Goal: Task Accomplishment & Management: Manage account settings

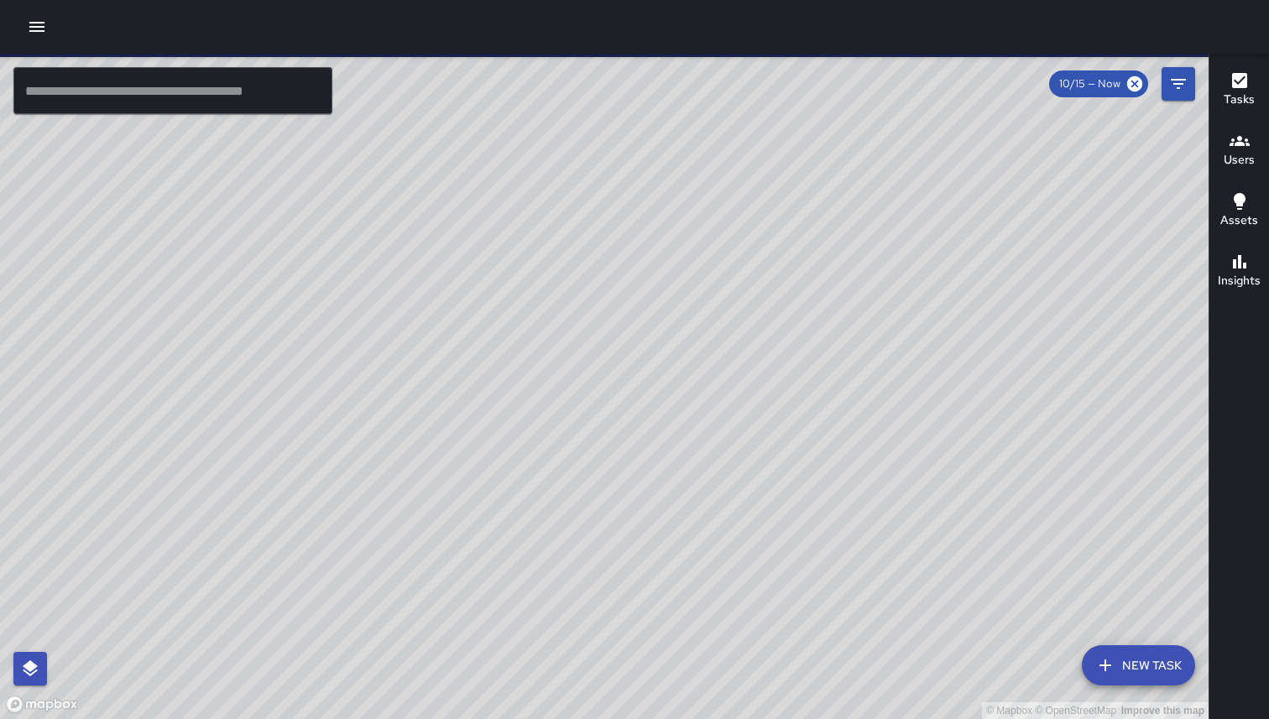
click at [41, 34] on icon "button" at bounding box center [37, 27] width 20 height 20
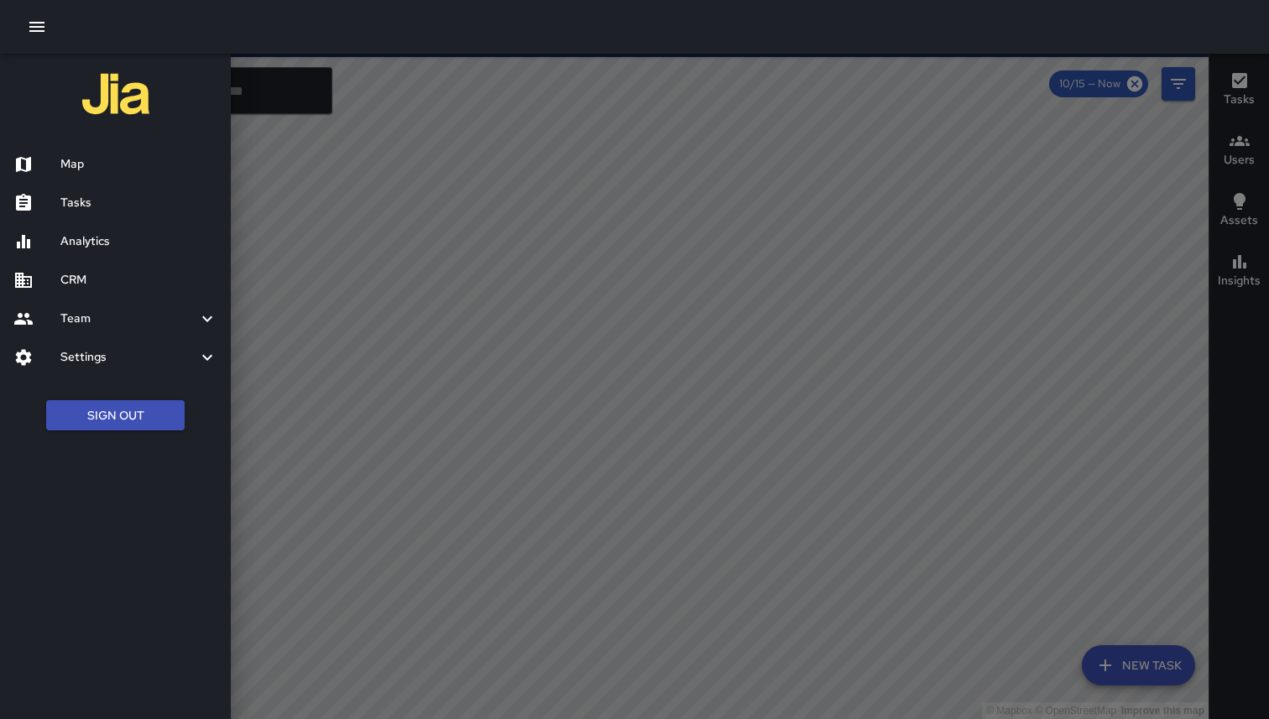
click at [125, 290] on div "CRM" at bounding box center [115, 280] width 231 height 39
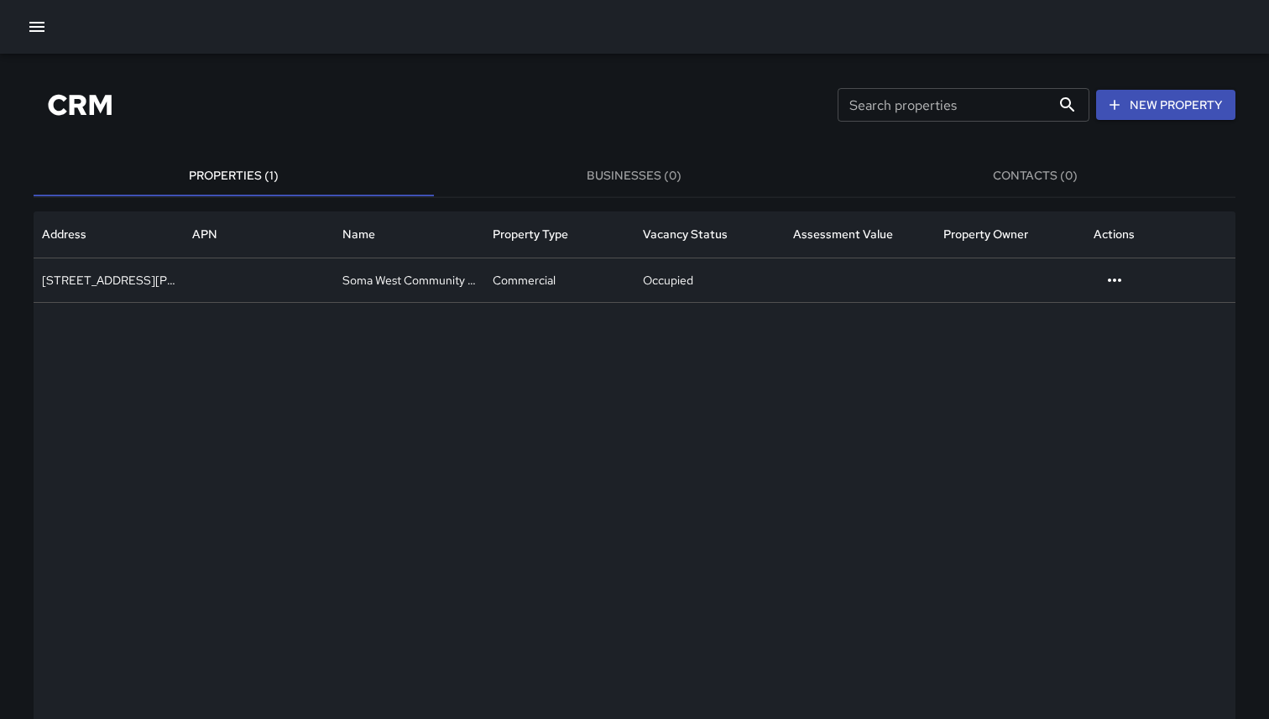
click at [691, 175] on button "Businesses (0)" at bounding box center [634, 176] width 400 height 40
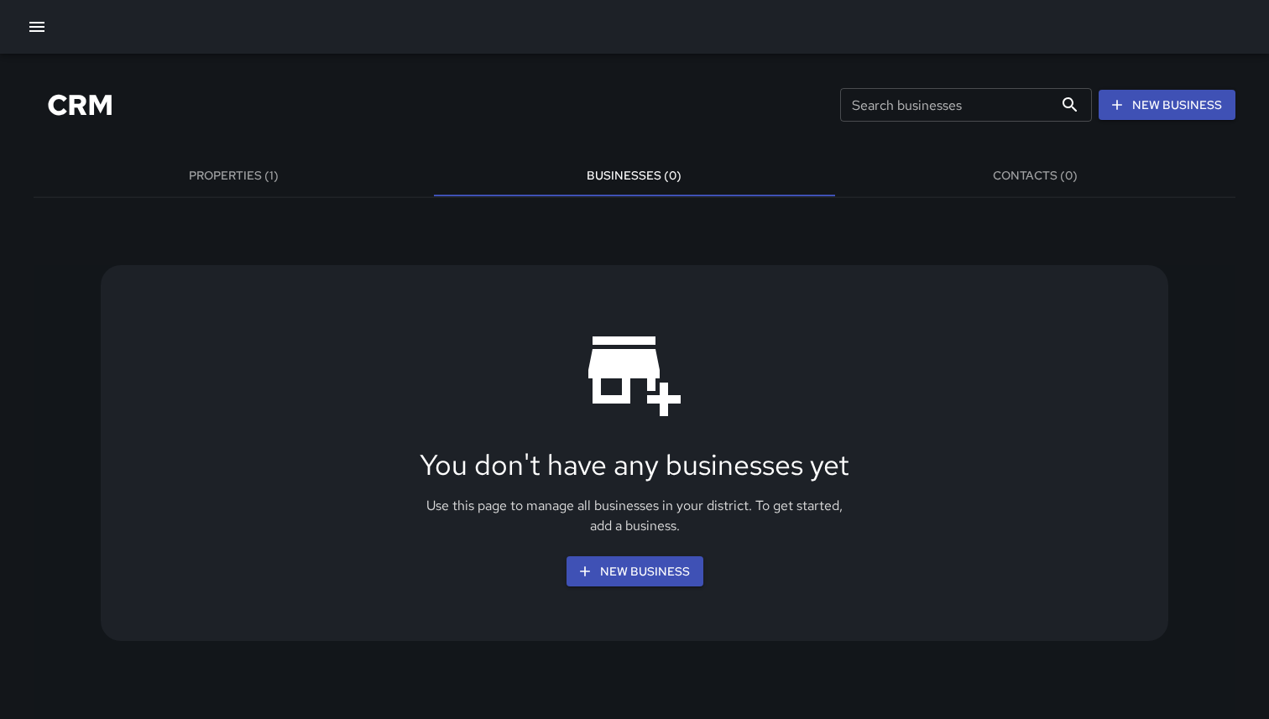
click at [278, 161] on button "Properties (1)" at bounding box center [234, 176] width 400 height 40
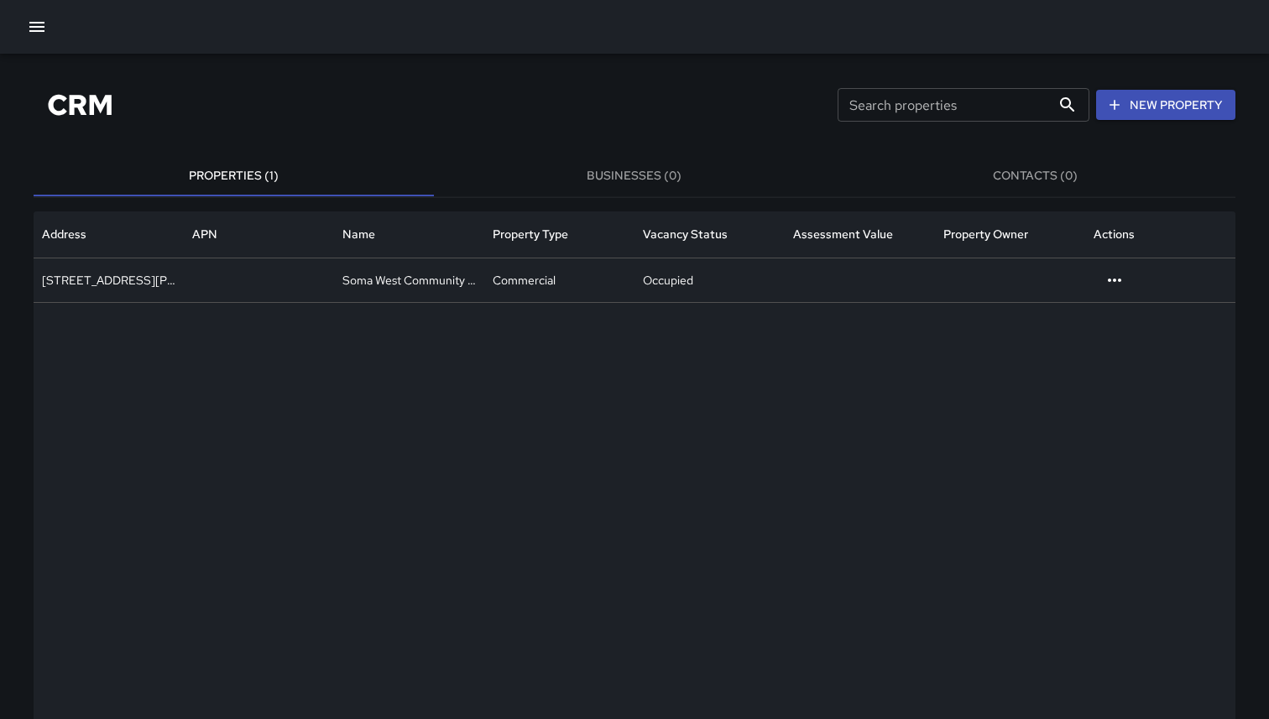
click at [599, 186] on button "Businesses (0)" at bounding box center [634, 176] width 400 height 40
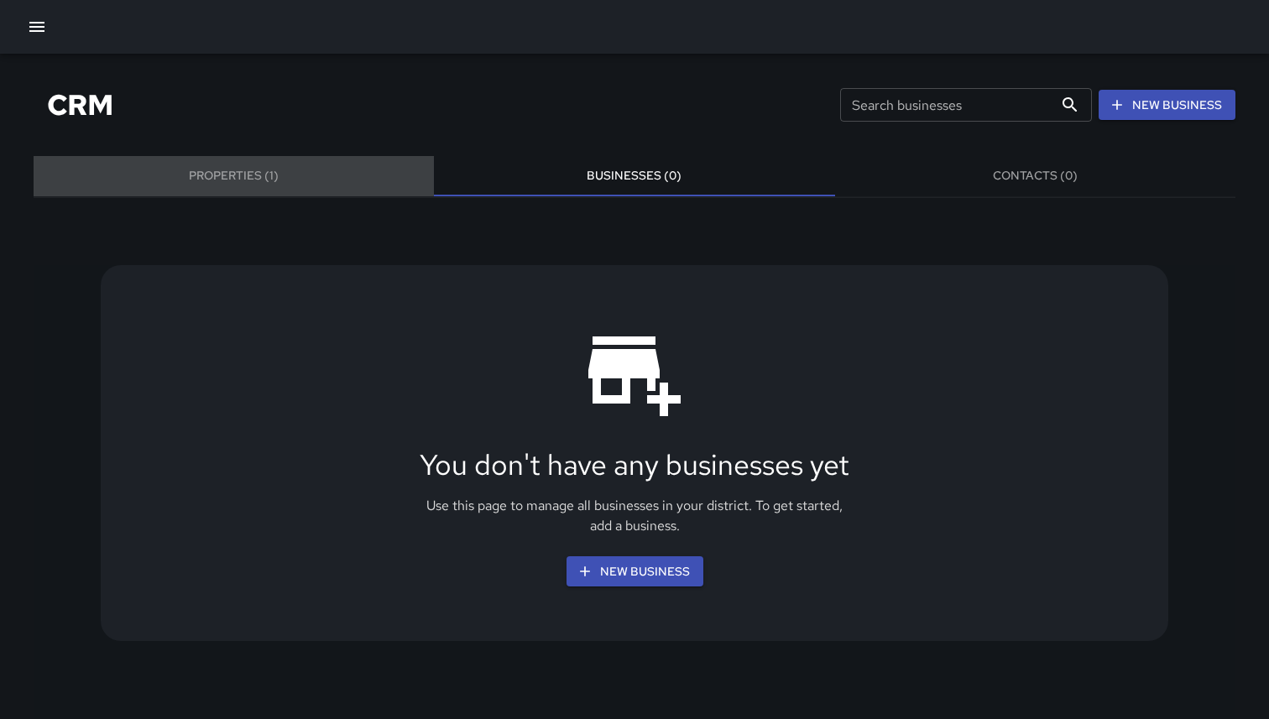
click at [233, 184] on button "Properties (1)" at bounding box center [234, 176] width 400 height 40
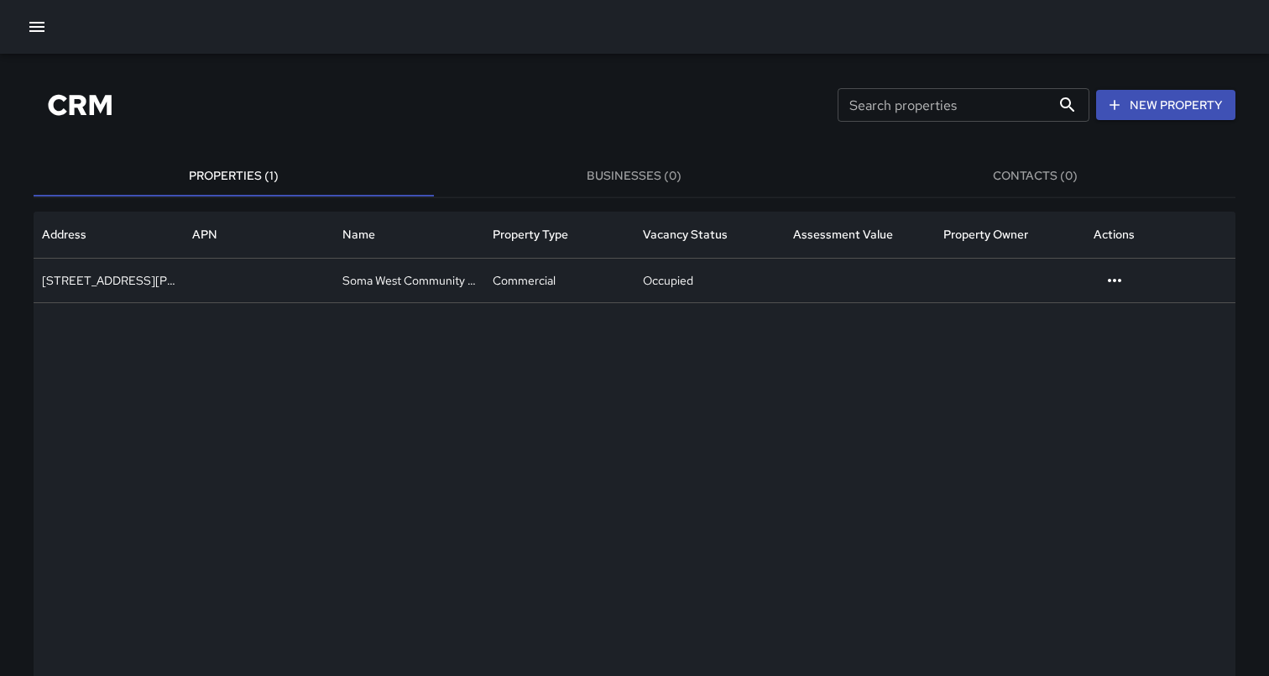
click at [586, 161] on button "Businesses (0)" at bounding box center [634, 176] width 400 height 40
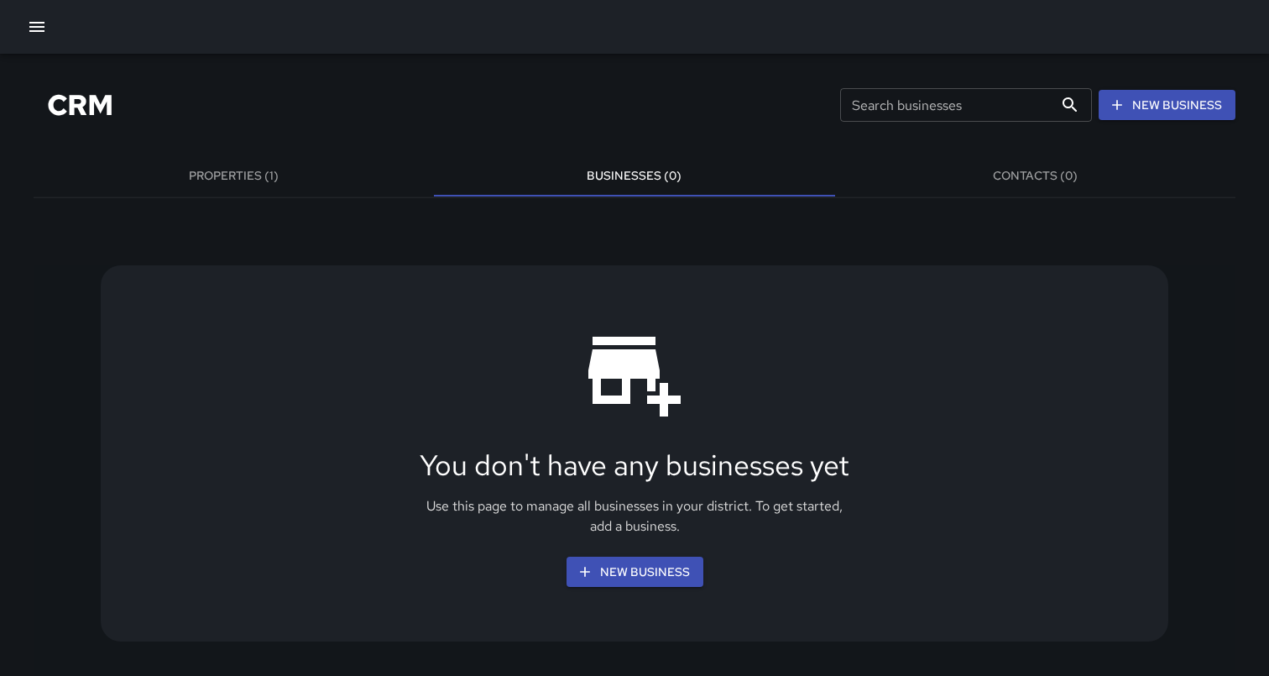
click at [319, 171] on button "Properties (1)" at bounding box center [234, 176] width 400 height 40
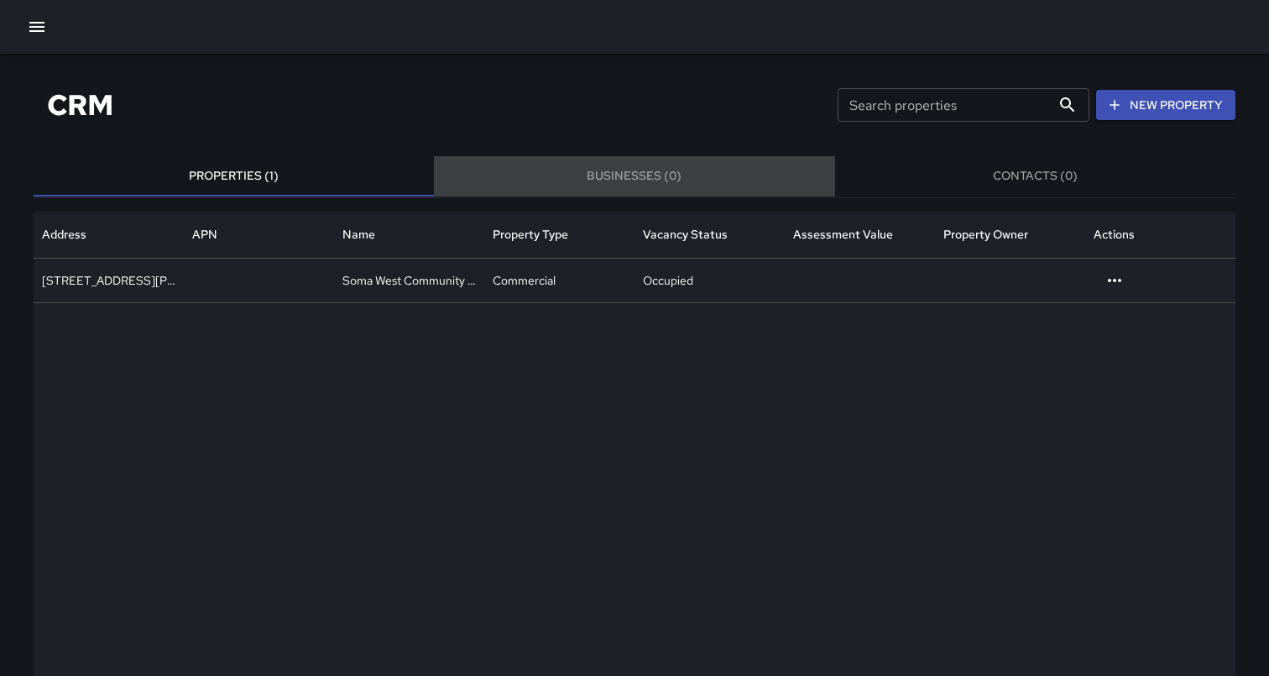
click at [634, 181] on button "Businesses (0)" at bounding box center [634, 176] width 400 height 40
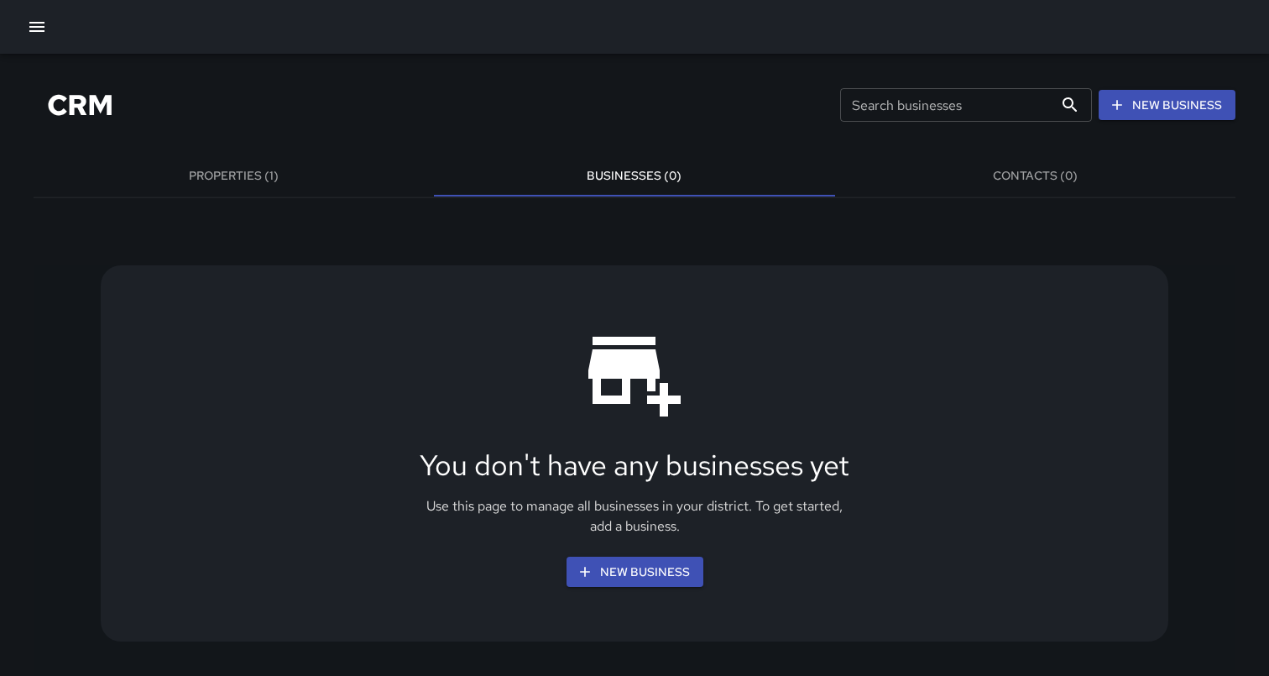
click at [275, 188] on button "Properties (1)" at bounding box center [234, 176] width 400 height 40
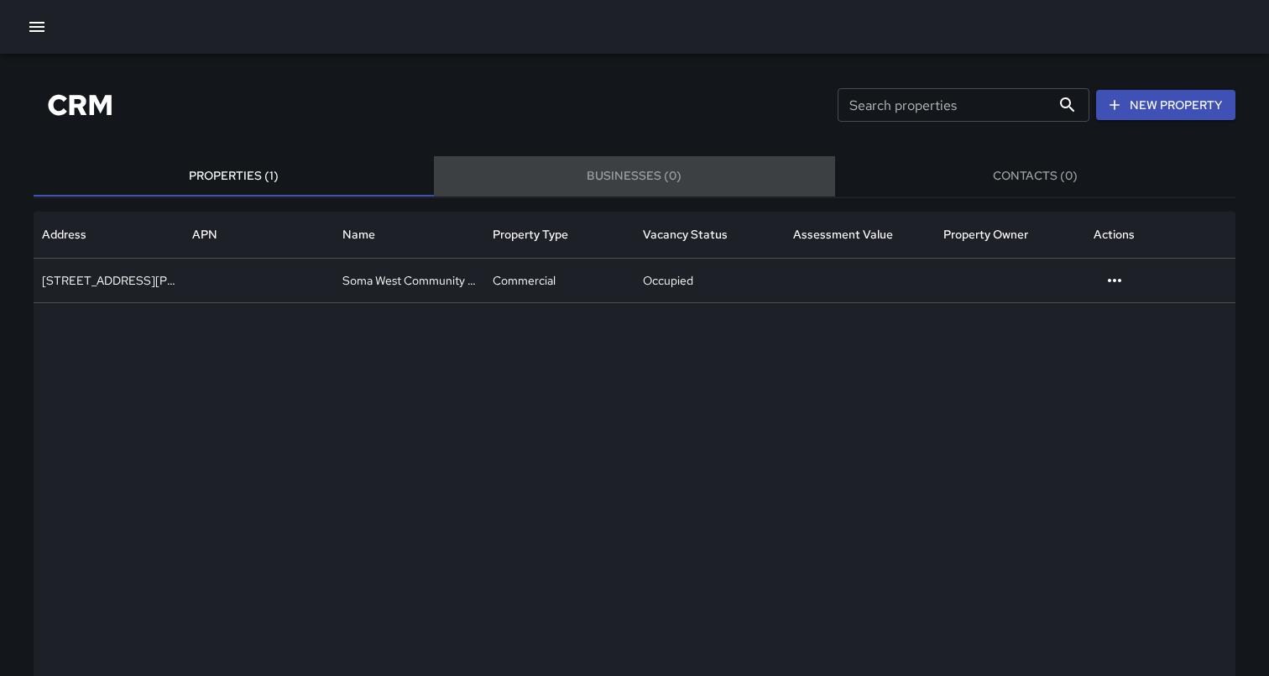
click at [654, 186] on button "Businesses (0)" at bounding box center [634, 176] width 400 height 40
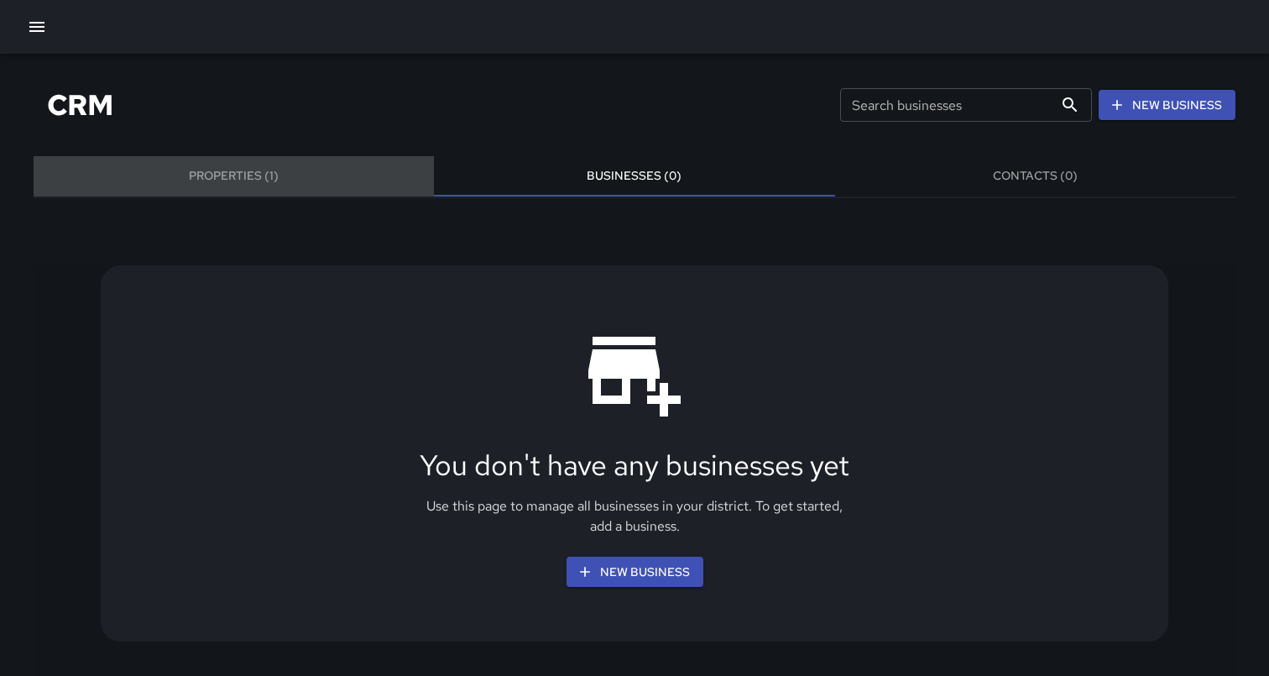
click at [365, 170] on button "Properties (1)" at bounding box center [234, 176] width 400 height 40
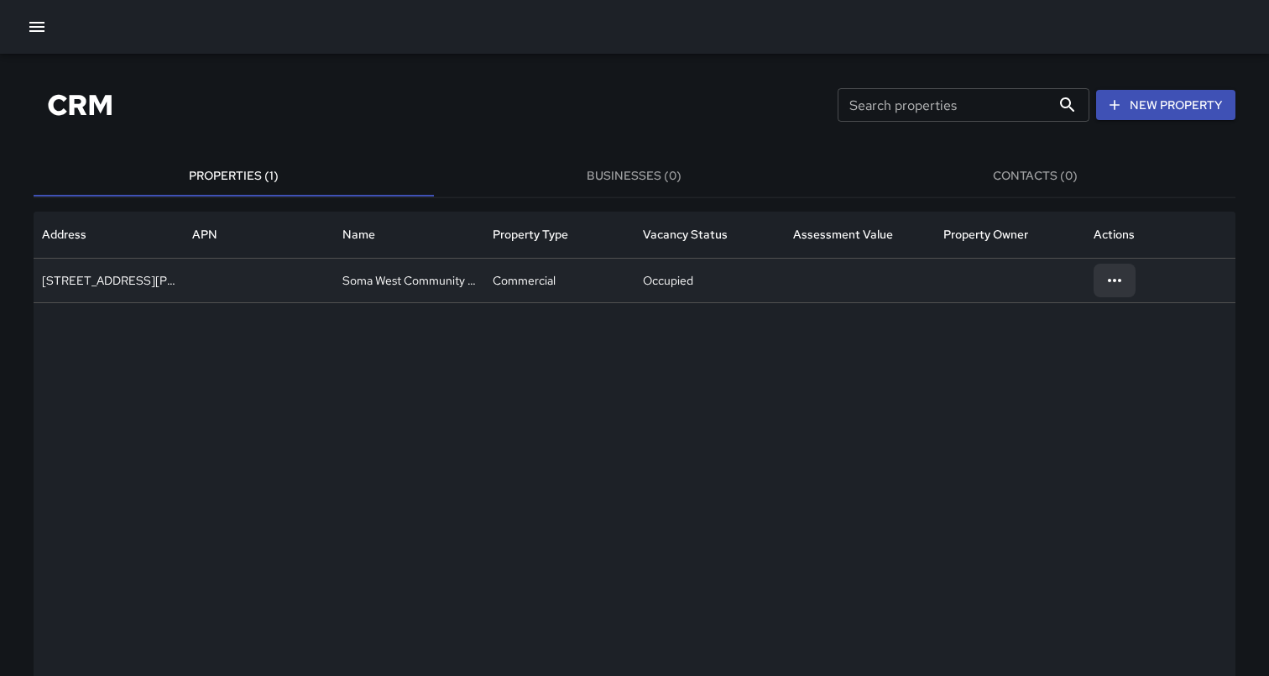
click at [1115, 280] on icon at bounding box center [1114, 280] width 13 height 3
click at [1113, 314] on li "Edit" at bounding box center [1115, 319] width 68 height 30
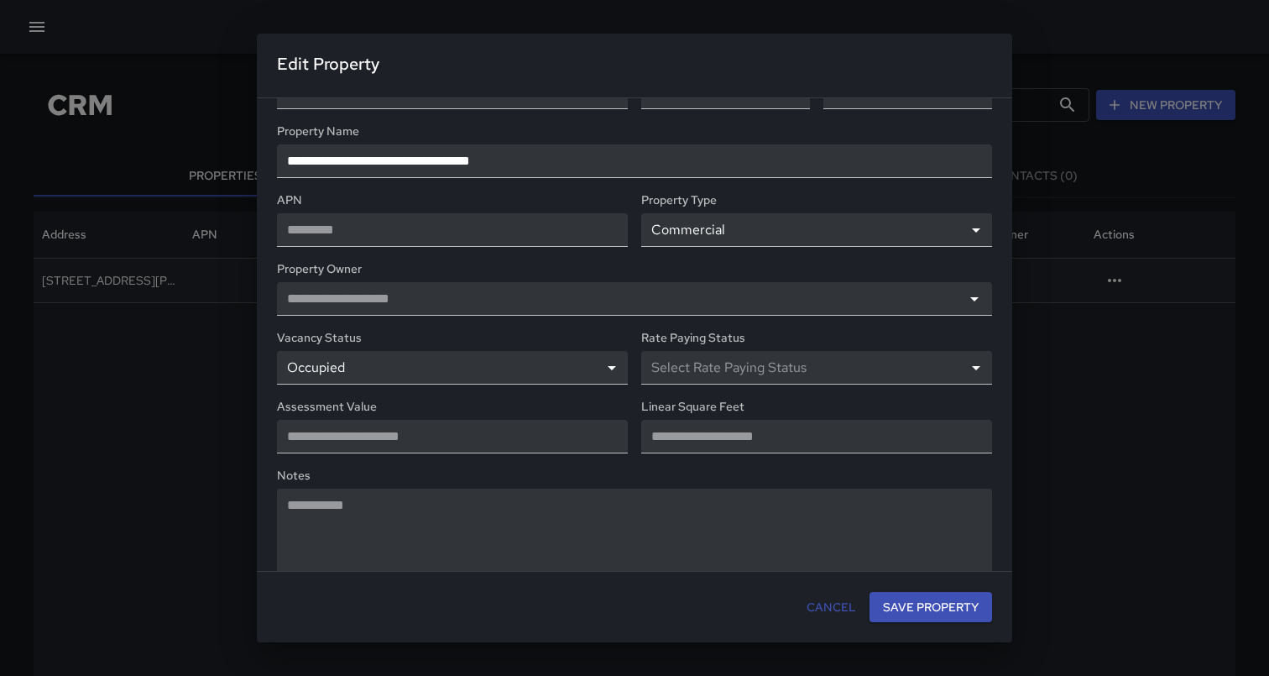
scroll to position [134, 0]
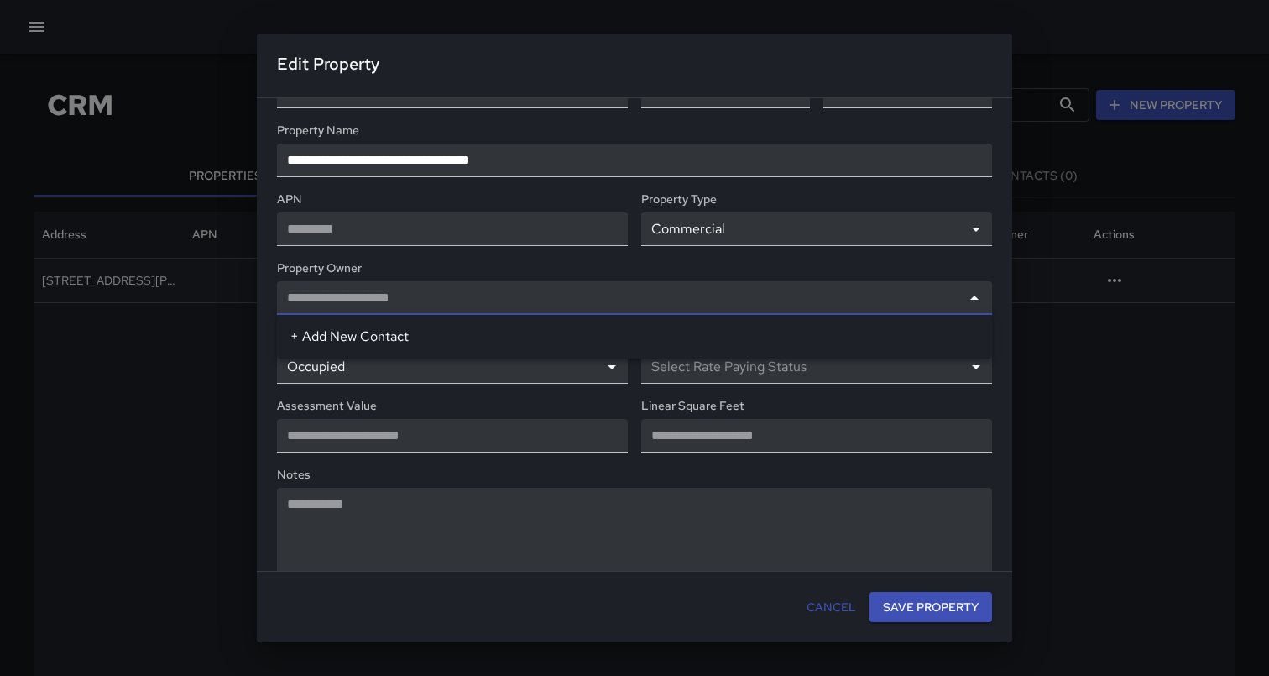
click at [724, 294] on input "text" at bounding box center [622, 298] width 676 height 34
click at [169, 388] on div "**********" at bounding box center [634, 338] width 1269 height 662
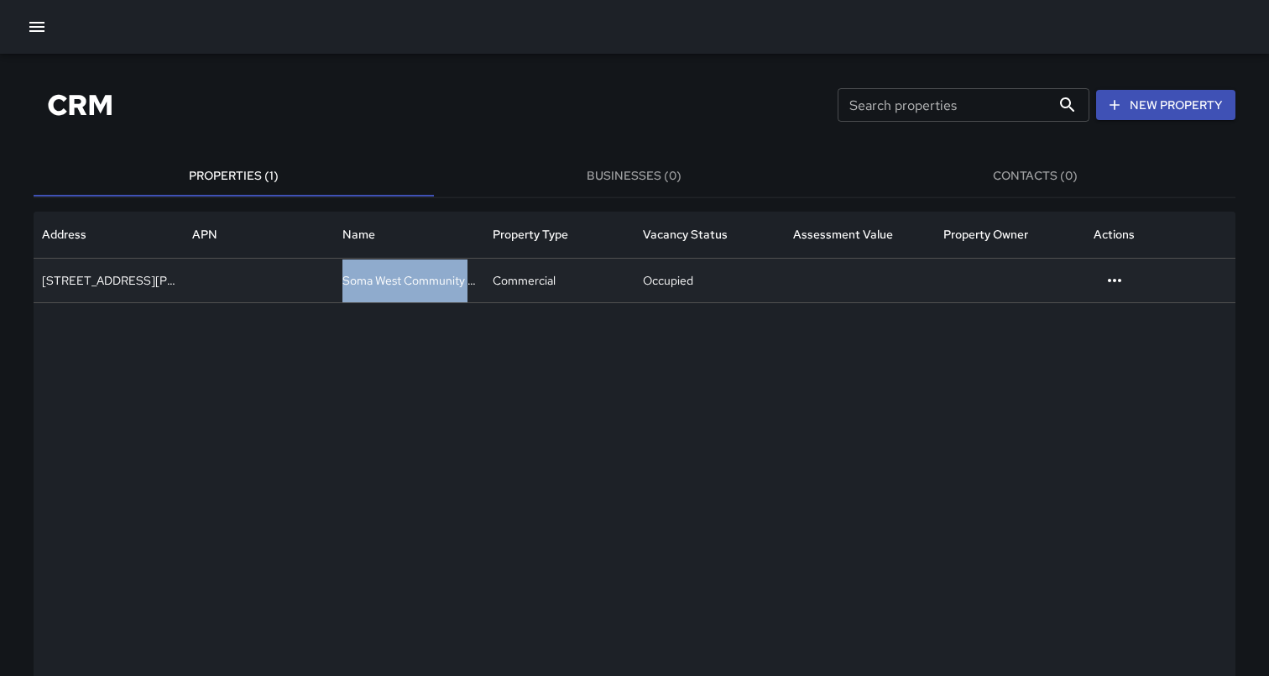
drag, startPoint x: 469, startPoint y: 262, endPoint x: 323, endPoint y: 266, distance: 146.1
click at [323, 266] on div "[STREET_ADDRESS][PERSON_NAME] Soma West Community Benefit District Commercial O…" at bounding box center [635, 281] width 1202 height 44
click at [381, 427] on div at bounding box center [635, 570] width 1202 height 536
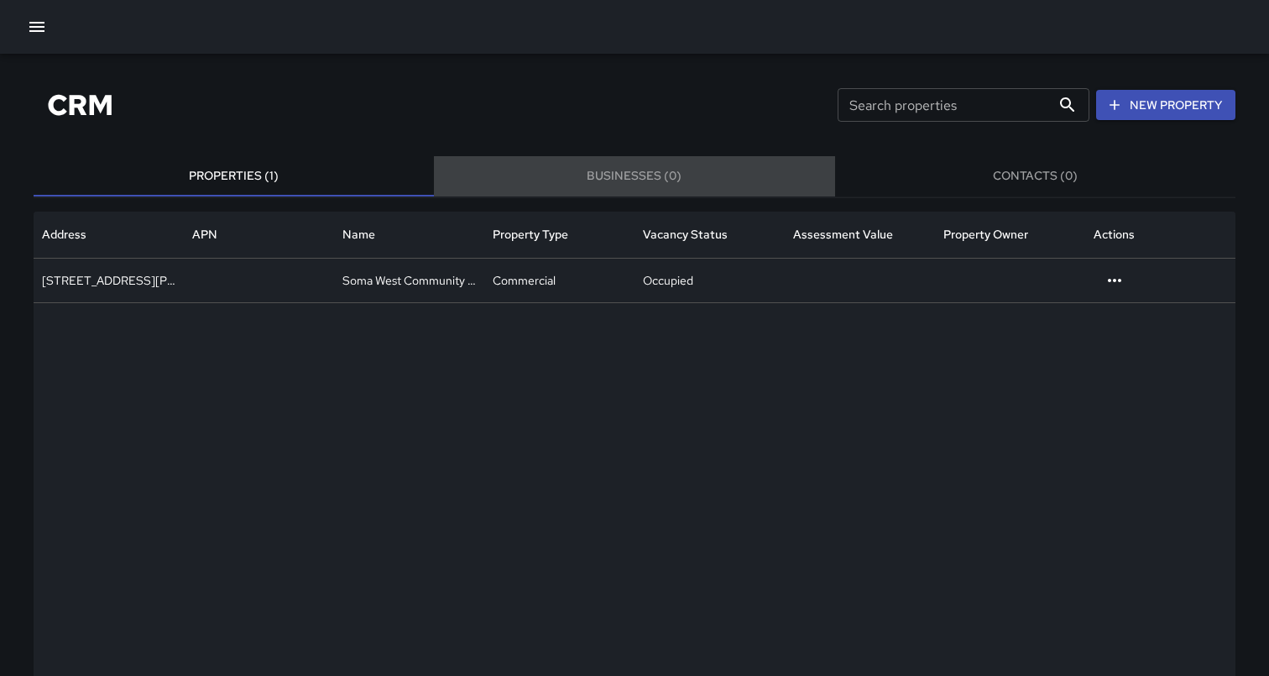
click at [618, 171] on button "Businesses (0)" at bounding box center [634, 176] width 400 height 40
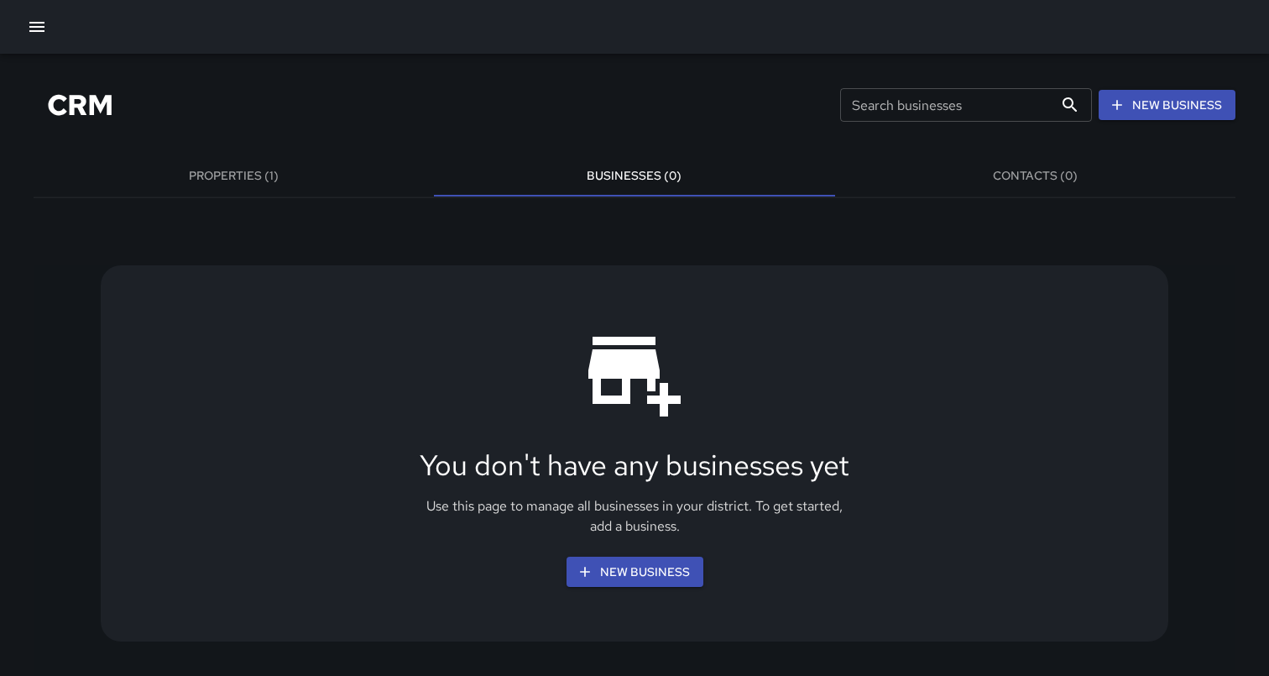
click at [269, 171] on button "Properties (1)" at bounding box center [234, 176] width 400 height 40
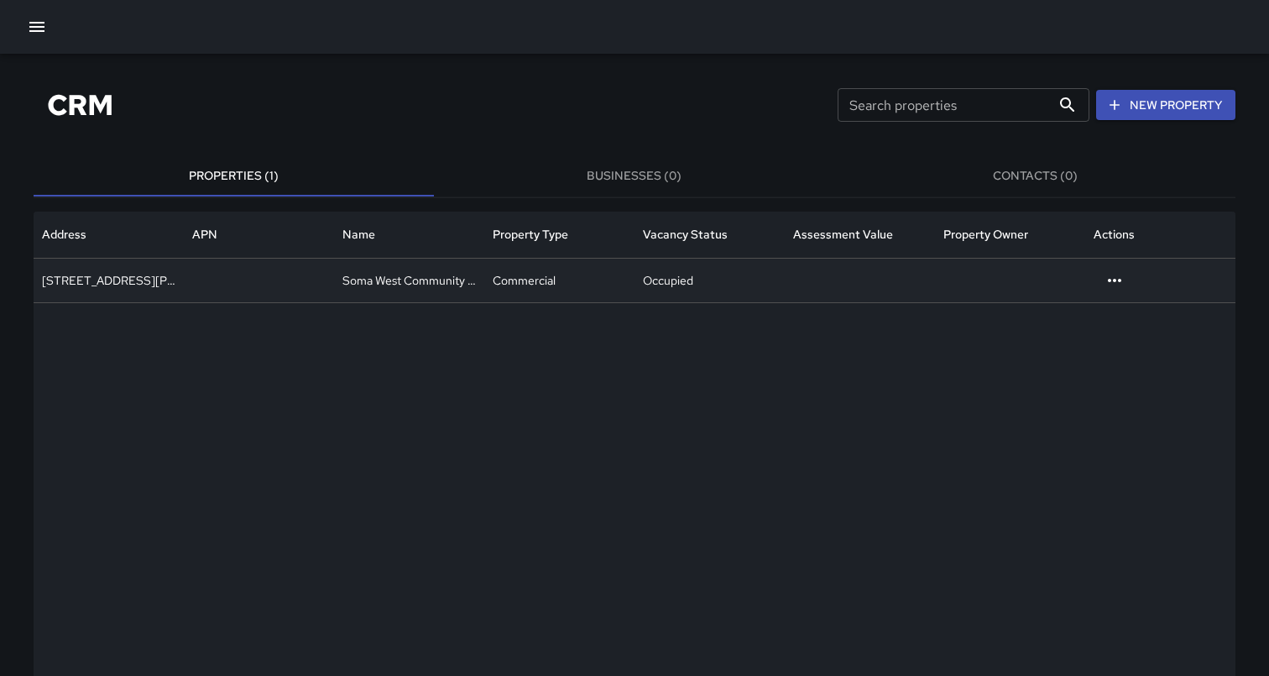
click at [404, 293] on div "Soma West Community Benefit District" at bounding box center [409, 281] width 150 height 44
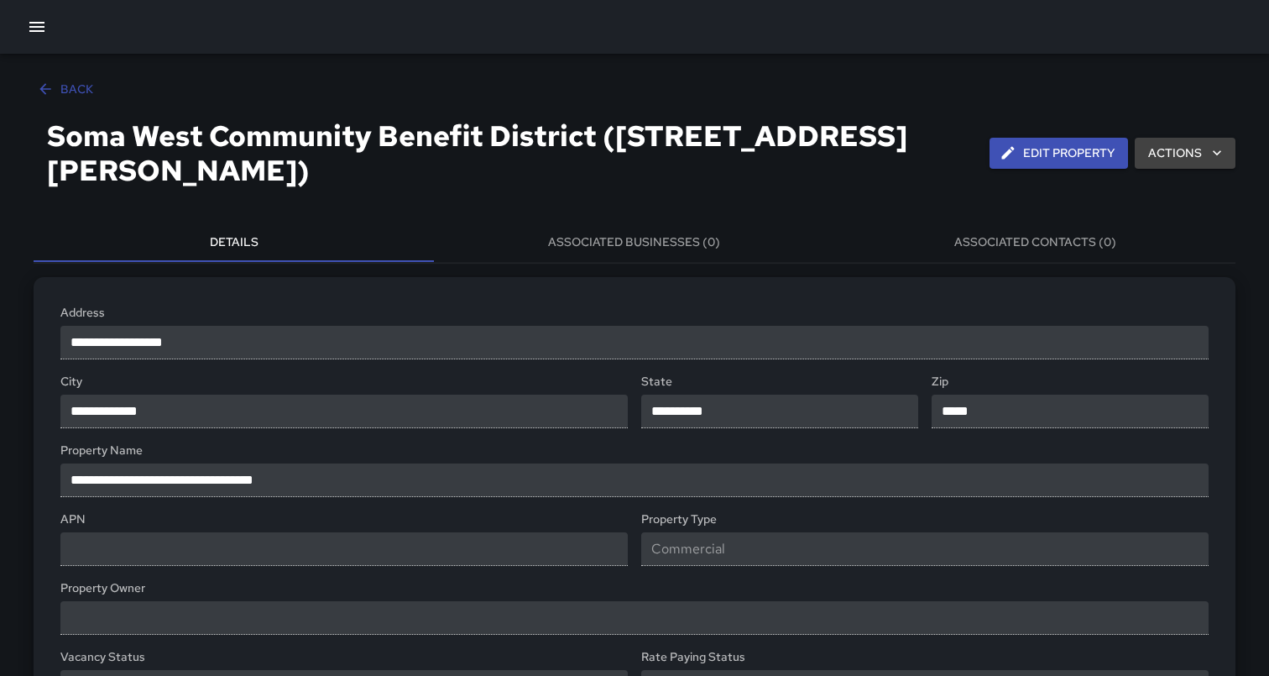
click at [77, 83] on button "Back" at bounding box center [67, 89] width 66 height 31
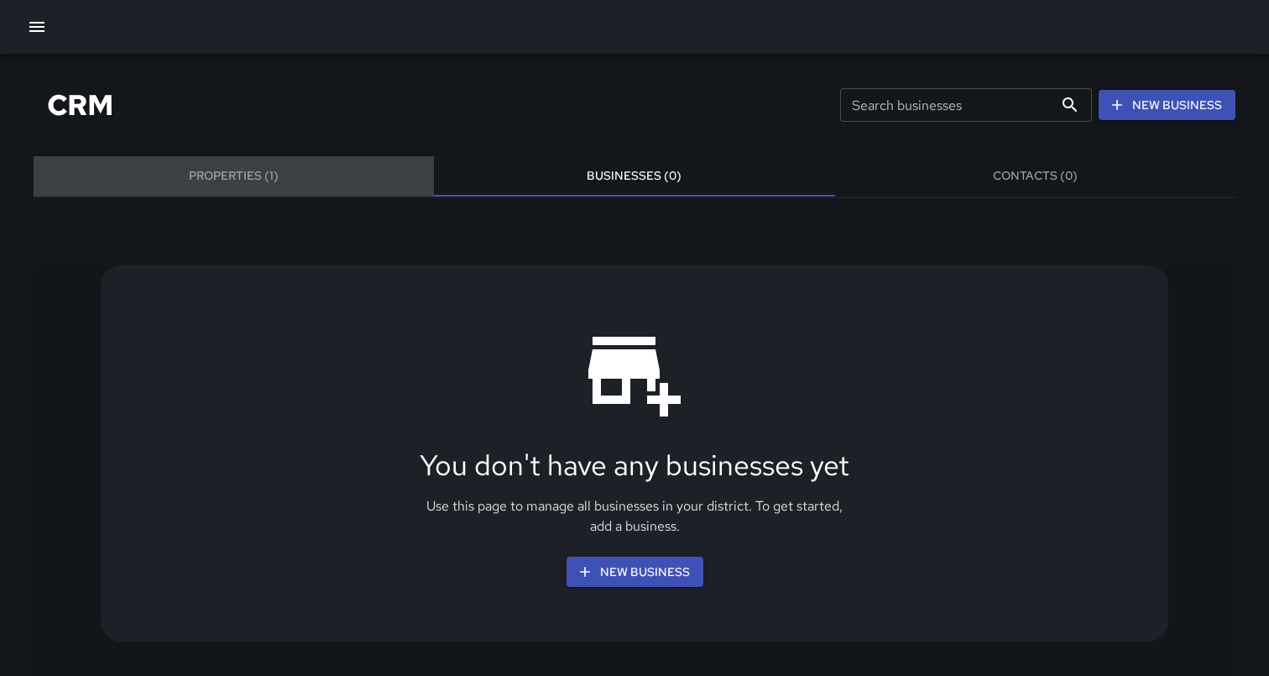
click at [230, 181] on button "Properties (1)" at bounding box center [234, 176] width 400 height 40
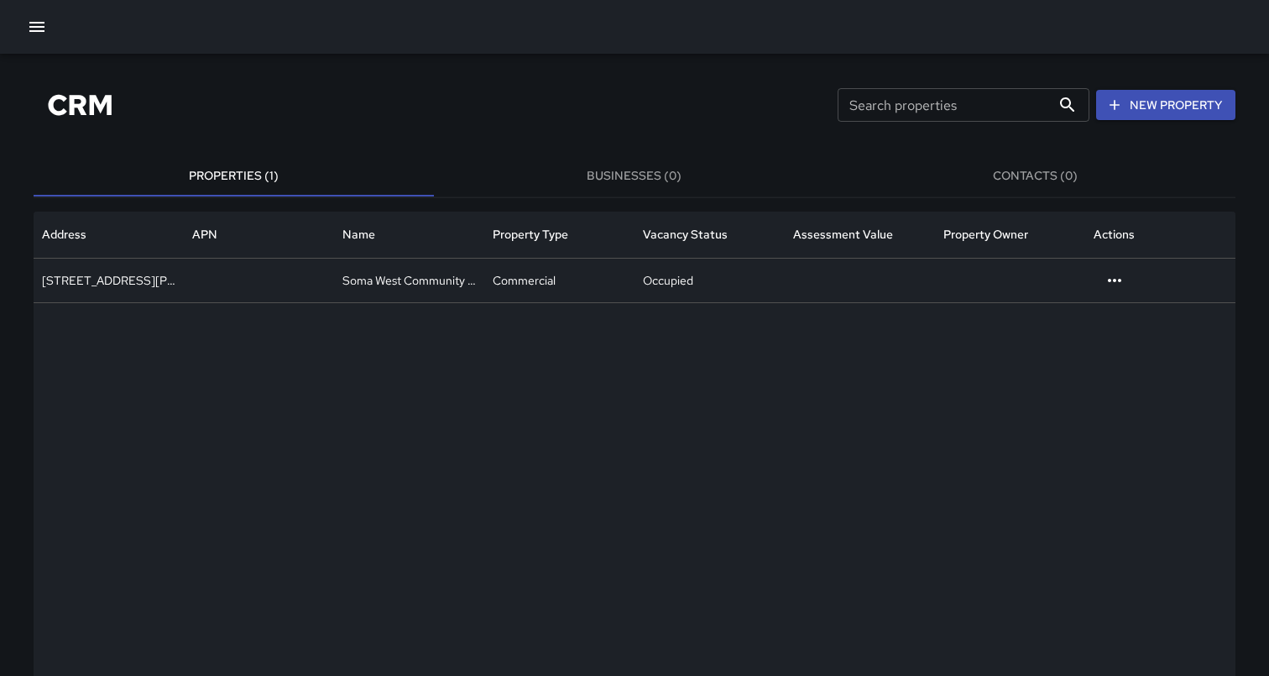
click at [557, 185] on button "Businesses (0)" at bounding box center [634, 176] width 400 height 40
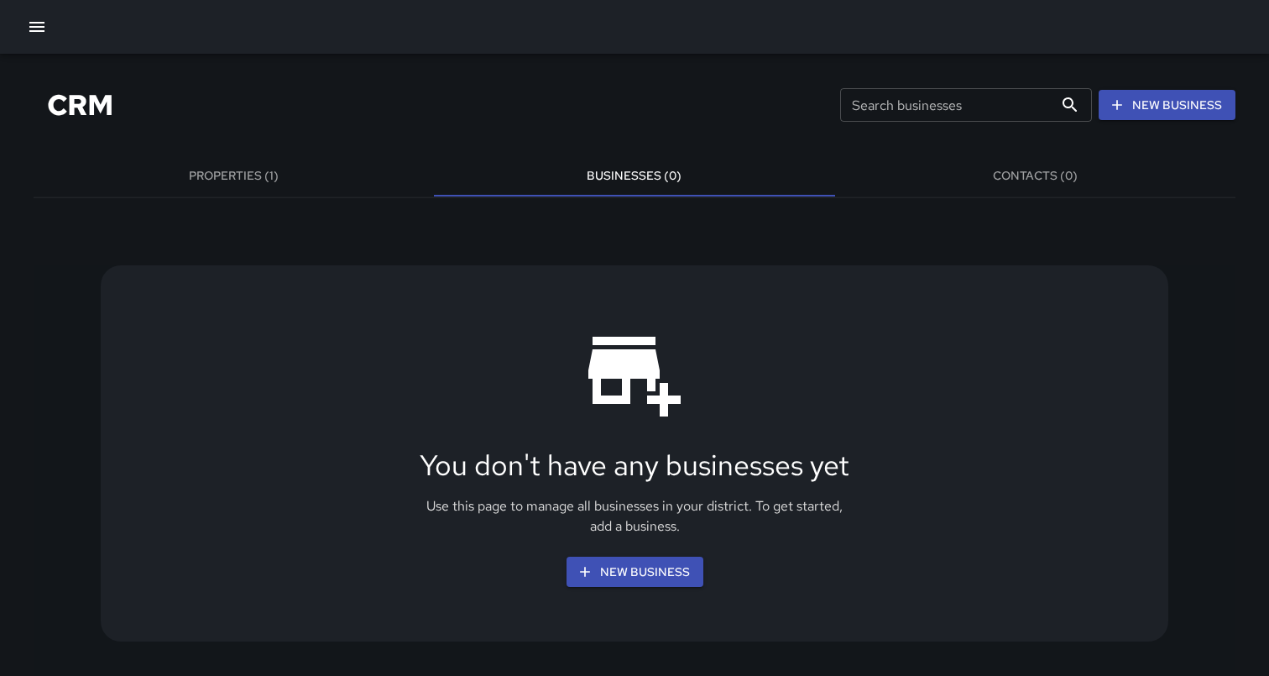
click at [915, 113] on input "Search businesses" at bounding box center [946, 105] width 213 height 34
type input "*"
type input "**********"
click at [223, 179] on button "Properties (1)" at bounding box center [234, 176] width 400 height 40
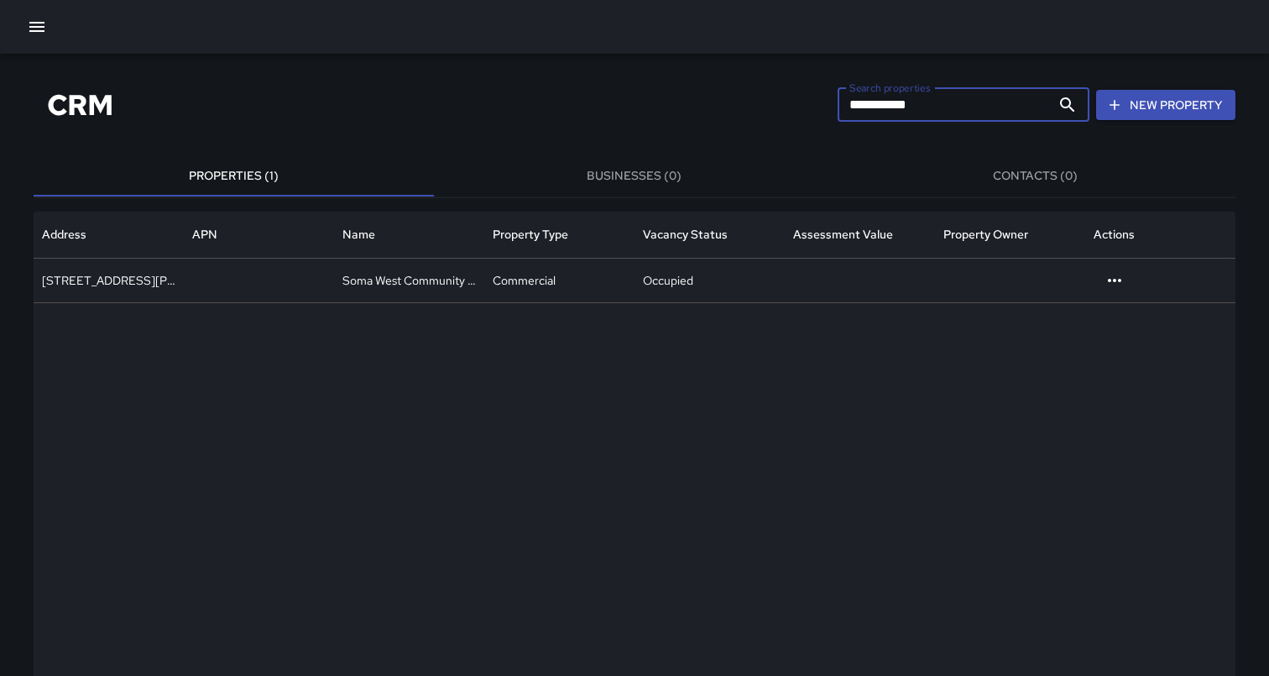
click at [939, 106] on input "**********" at bounding box center [944, 105] width 213 height 34
